Goal: Information Seeking & Learning: Check status

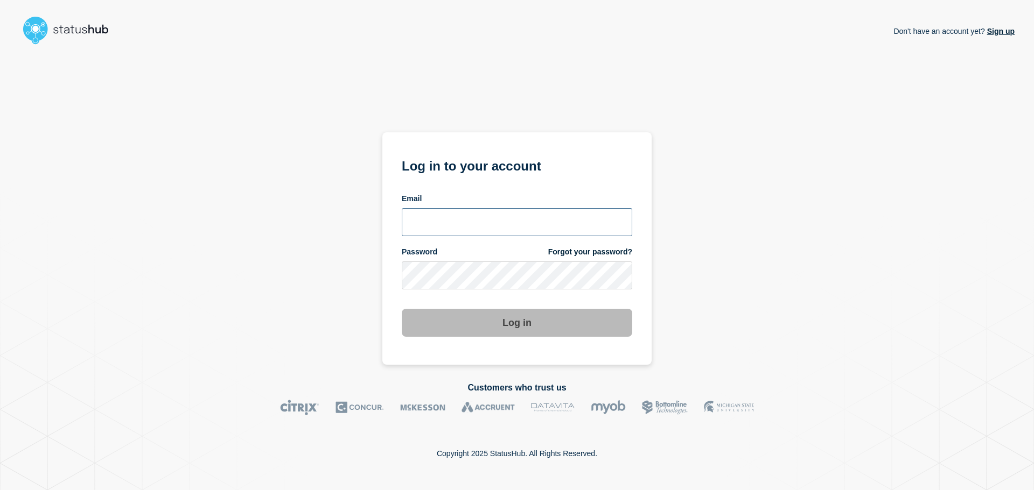
type input "[EMAIL_ADDRESS][DOMAIN_NAME]"
drag, startPoint x: 492, startPoint y: 329, endPoint x: 539, endPoint y: 319, distance: 48.1
click at [492, 329] on button "Log in" at bounding box center [517, 323] width 230 height 28
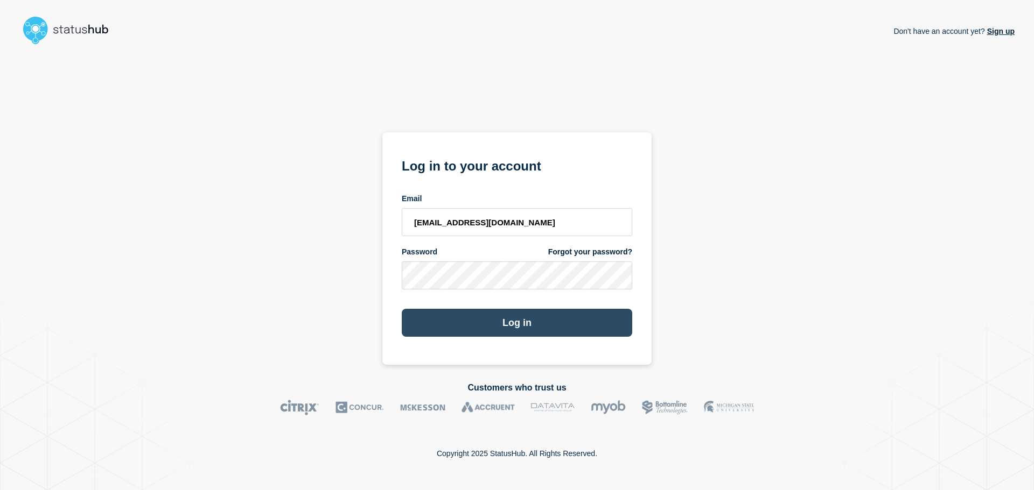
click at [523, 326] on button "Log in" at bounding box center [517, 323] width 230 height 28
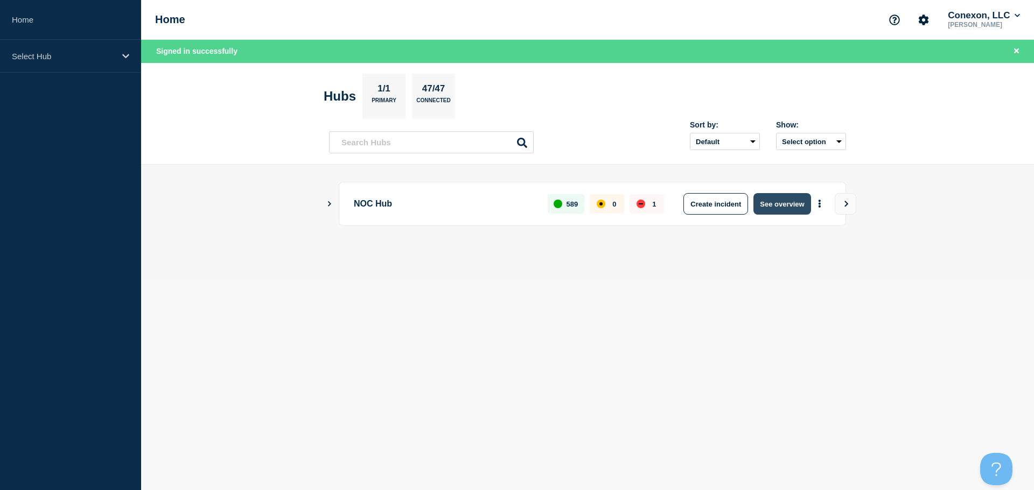
click at [784, 200] on button "See overview" at bounding box center [781, 204] width 57 height 22
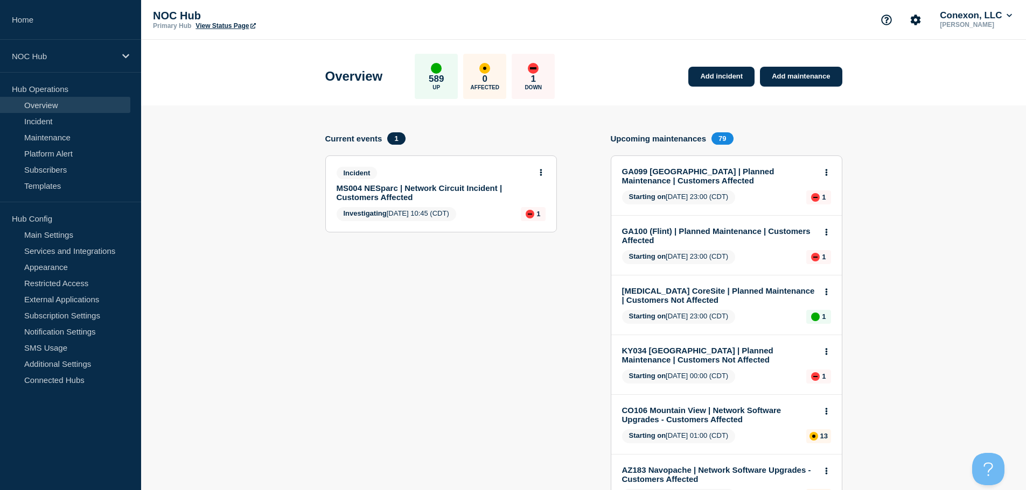
click at [412, 195] on link "MS004 NESparc | Network Circuit Incident | Customers Affected" at bounding box center [433, 193] width 194 height 18
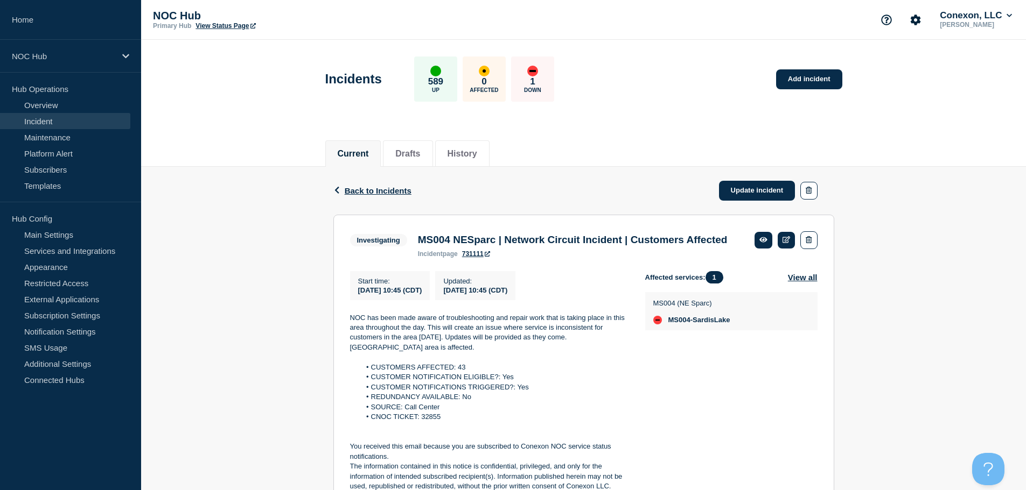
drag, startPoint x: 475, startPoint y: 271, endPoint x: 436, endPoint y: 275, distance: 39.5
click at [436, 258] on span "incident" at bounding box center [430, 254] width 25 height 8
drag, startPoint x: 412, startPoint y: 267, endPoint x: 497, endPoint y: 273, distance: 85.3
click at [497, 258] on div "MS004 NESparc | Network Circuit Incident | Customers Affected incident page 731…" at bounding box center [572, 246] width 320 height 24
click at [513, 258] on div "incident page 731111" at bounding box center [573, 254] width 310 height 8
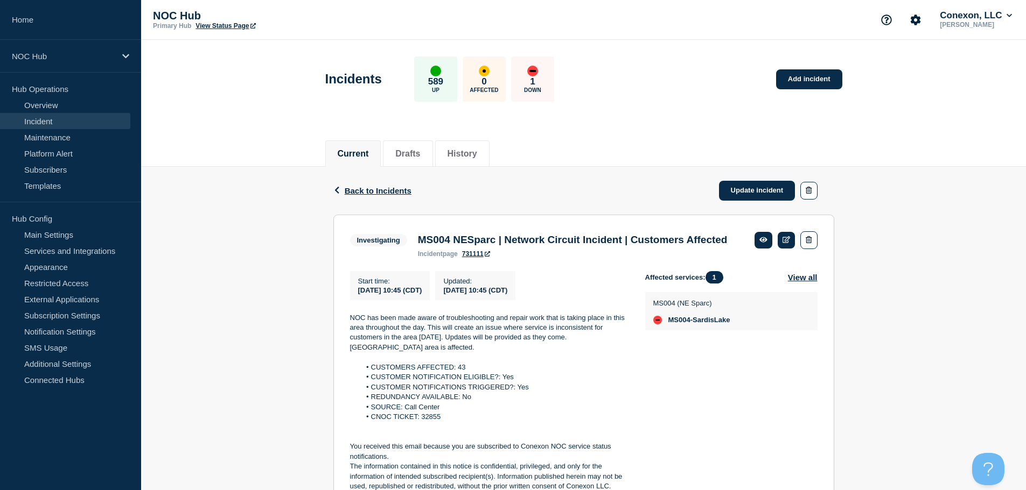
click at [481, 258] on link "731111" at bounding box center [476, 254] width 28 height 8
drag, startPoint x: 500, startPoint y: 273, endPoint x: 409, endPoint y: 269, distance: 91.6
click at [409, 258] on div "Investigating MS004 NESparc | Network Circuit Incident | Customers Affected inc…" at bounding box center [541, 244] width 383 height 26
click at [582, 258] on div "incident page 731111" at bounding box center [573, 254] width 310 height 8
drag, startPoint x: 465, startPoint y: 272, endPoint x: 382, endPoint y: 255, distance: 85.2
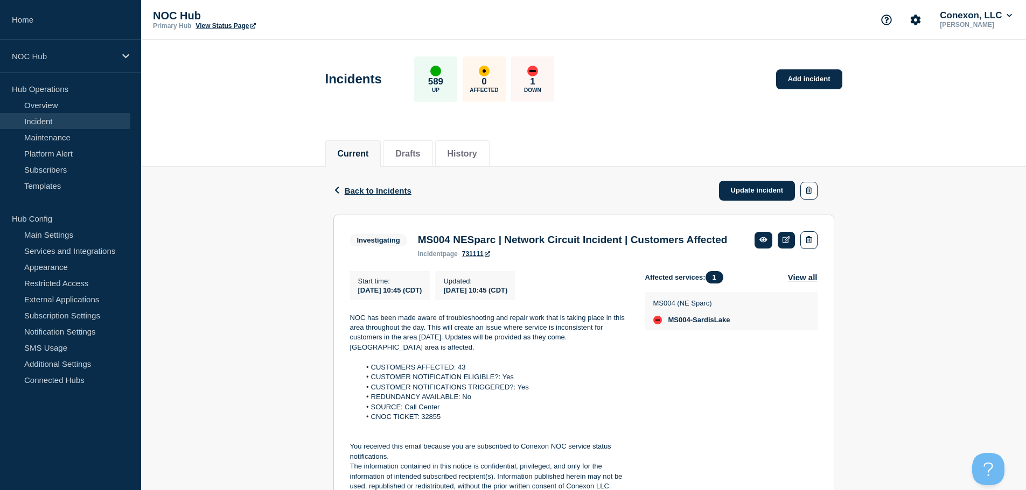
click at [382, 255] on div "Investigating MS004 NESparc | Network Circuit Incident | Customers Affected inc…" at bounding box center [541, 244] width 383 height 26
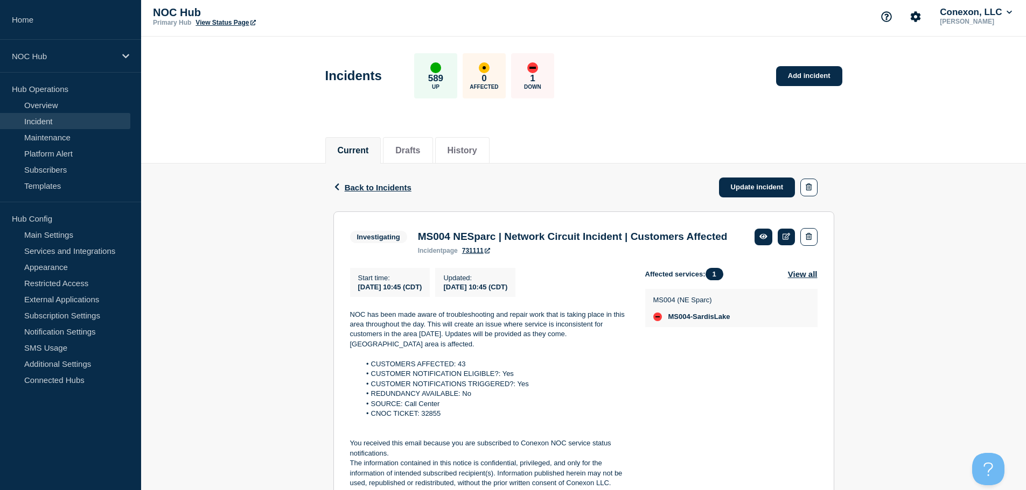
scroll to position [69, 0]
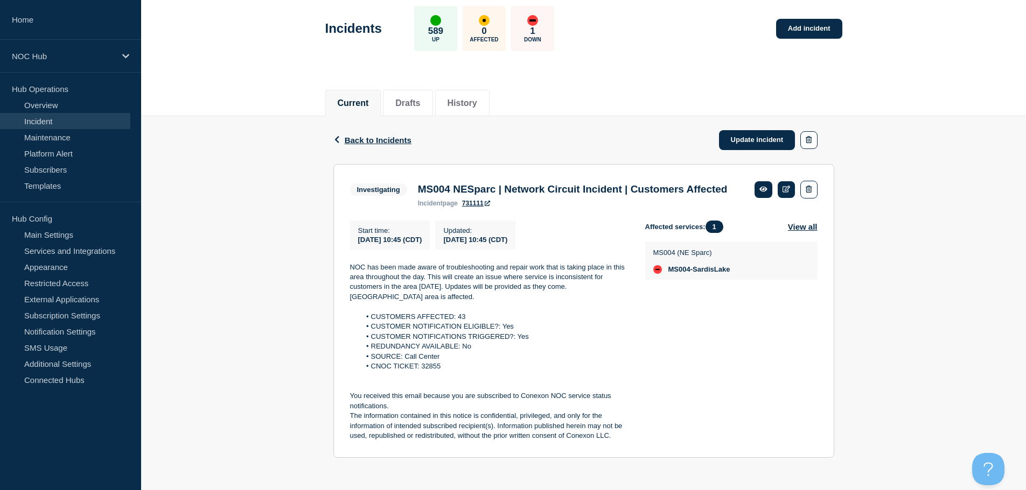
click at [48, 118] on link "Incident" at bounding box center [65, 121] width 130 height 16
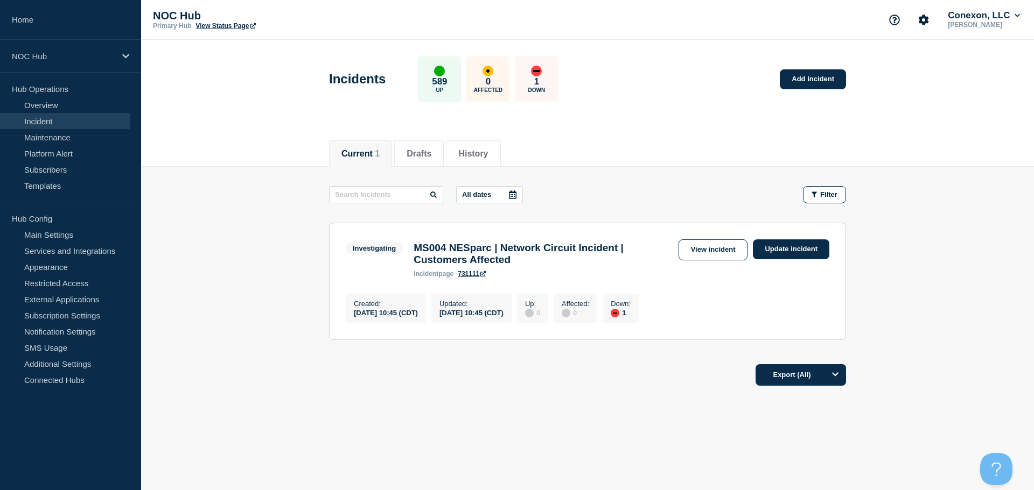
click at [623, 136] on div "Current 1 Drafts History" at bounding box center [587, 148] width 517 height 37
